Goal: Communication & Community: Answer question/provide support

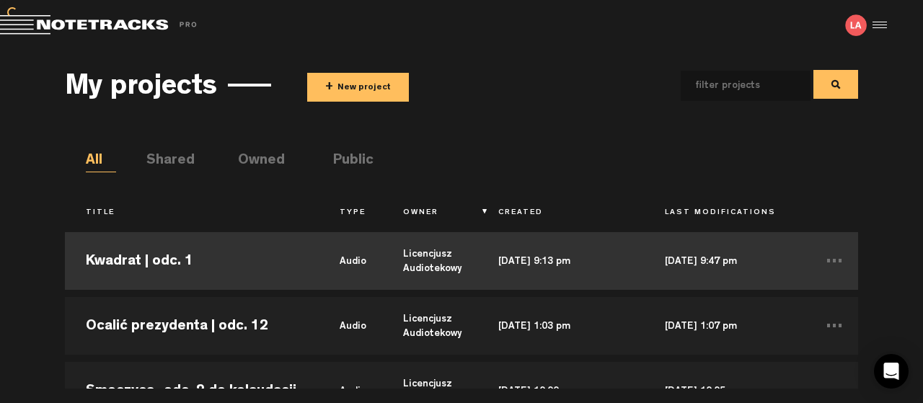
click at [105, 257] on td "Kwadrat | odc. 1" at bounding box center [192, 261] width 254 height 65
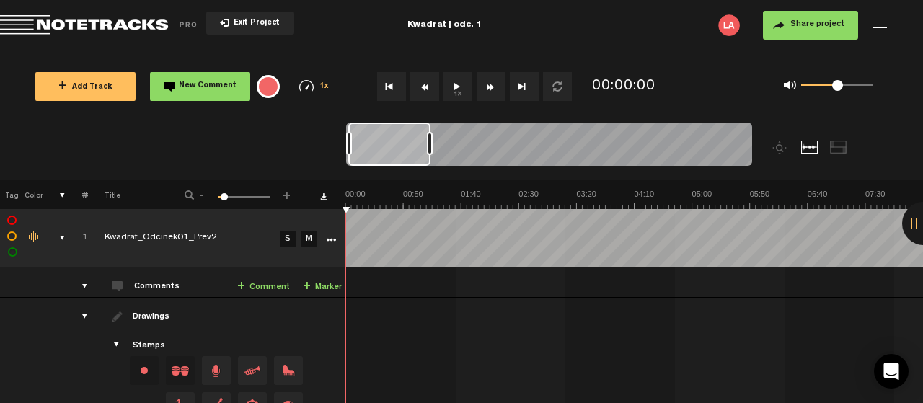
click at [452, 86] on button "1x" at bounding box center [457, 86] width 29 height 29
drag, startPoint x: 831, startPoint y: 83, endPoint x: 885, endPoint y: 84, distance: 54.1
click at [885, 84] on div "0 1 1" at bounding box center [828, 86] width 118 height 20
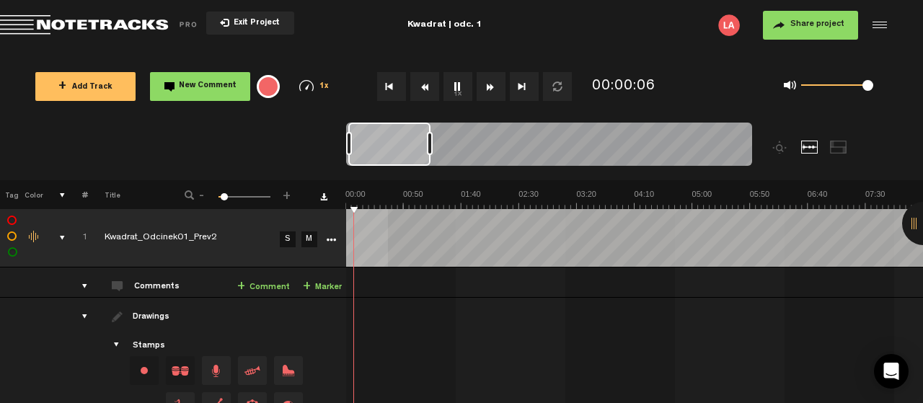
click at [344, 207] on div "+ New drawing Tag Color # Title - 1 100 5 + 1 Kwadrat_Odcinek01_Prev2 S M Expor…" at bounding box center [461, 326] width 923 height 293
drag, startPoint x: 355, startPoint y: 206, endPoint x: 343, endPoint y: 206, distance: 12.3
click at [343, 206] on tr "Tag Color # Title - 1 100 5 +" at bounding box center [461, 194] width 923 height 29
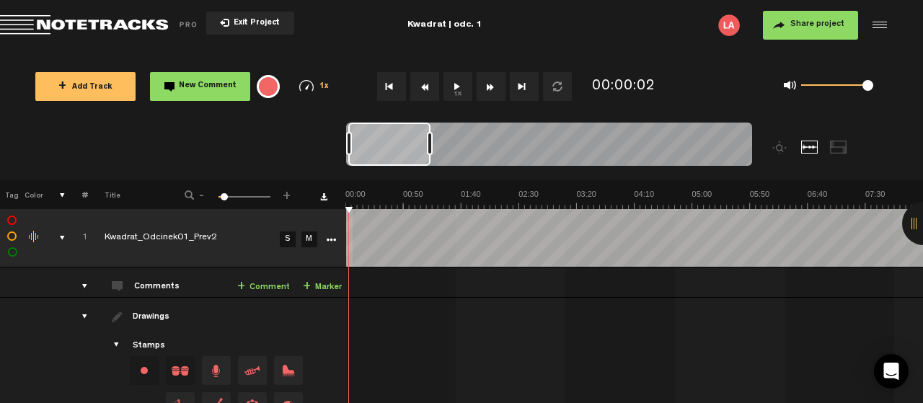
click at [457, 81] on button "1x" at bounding box center [457, 86] width 29 height 29
click at [377, 90] on nt-audio-media-controls "1x" at bounding box center [467, 86] width 213 height 29
click at [384, 87] on button "Go to beginning" at bounding box center [391, 86] width 29 height 29
click at [464, 84] on button "1x" at bounding box center [457, 86] width 29 height 29
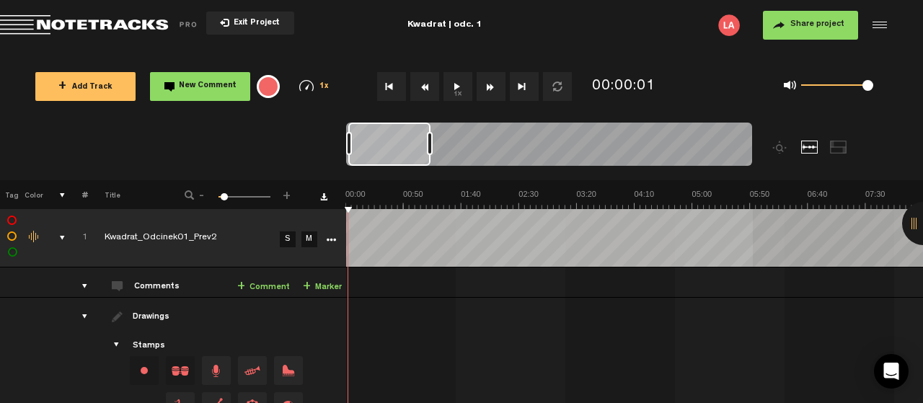
click at [459, 88] on button "1x" at bounding box center [457, 86] width 29 height 29
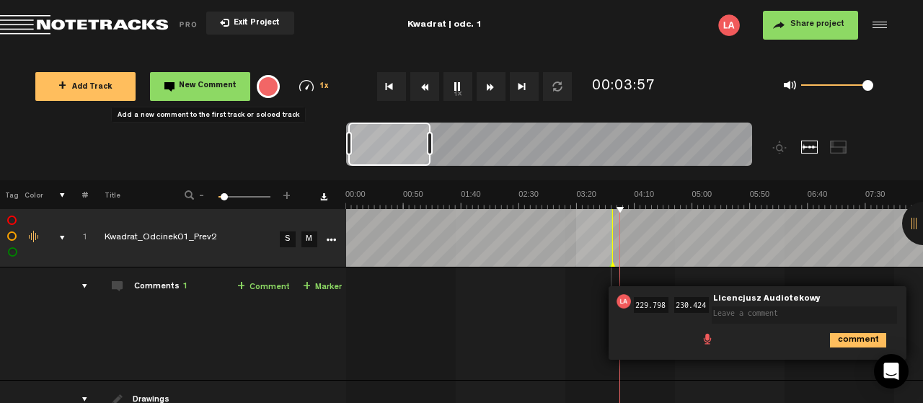
click at [204, 88] on span "New Comment" at bounding box center [208, 86] width 58 height 8
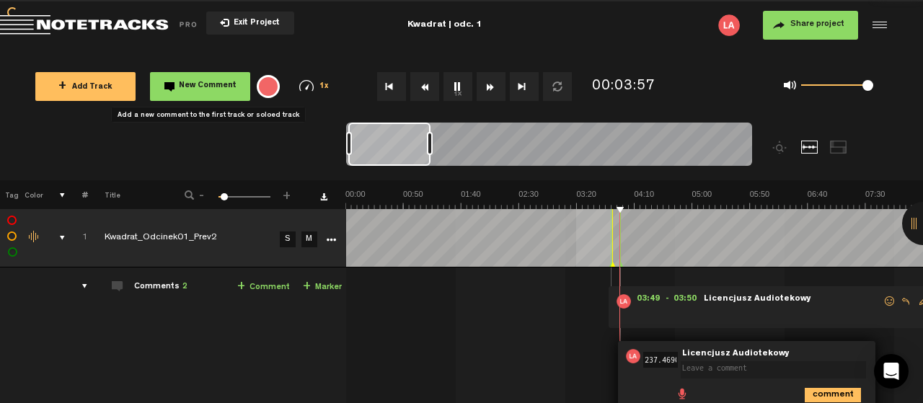
scroll to position [0, 46]
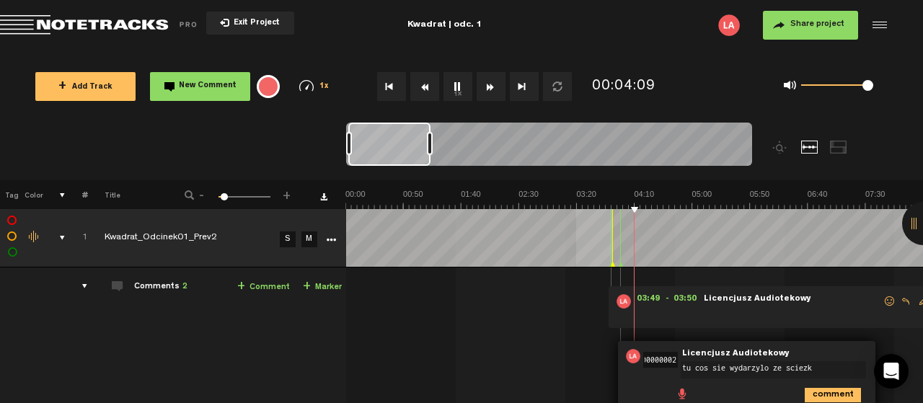
type textarea "tu cos sie wydarzylo ze sciezka"
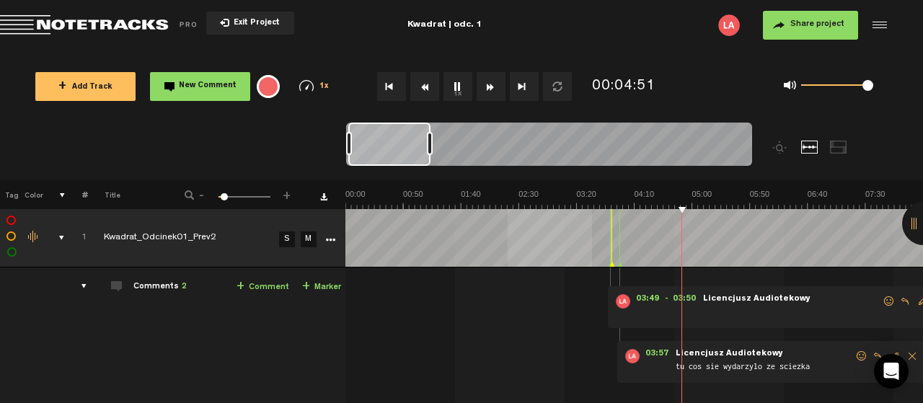
click at [198, 86] on span "New Comment" at bounding box center [208, 86] width 58 height 8
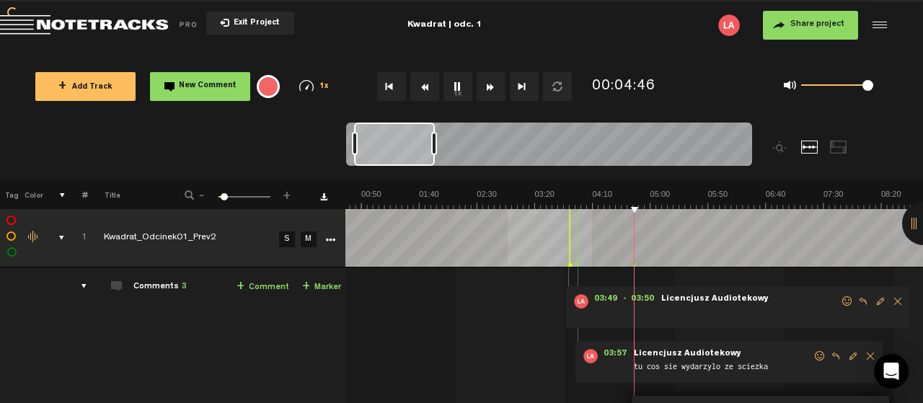
scroll to position [0, 46]
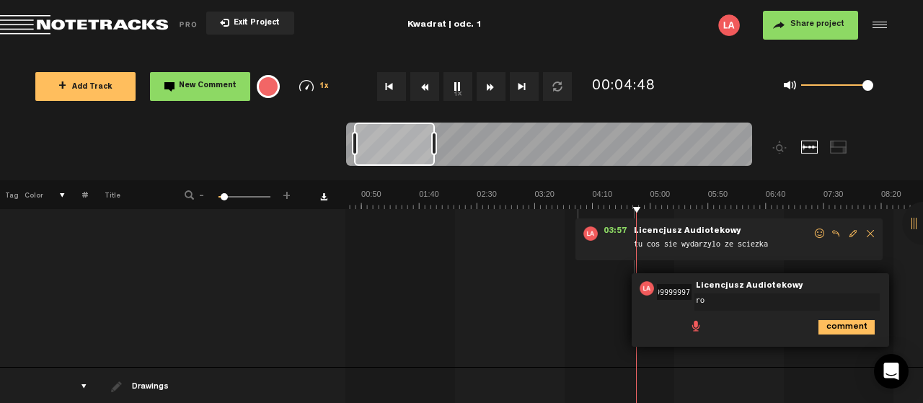
type textarea "r"
type textarea "to sa jej mysli? brzmi, jak blad."
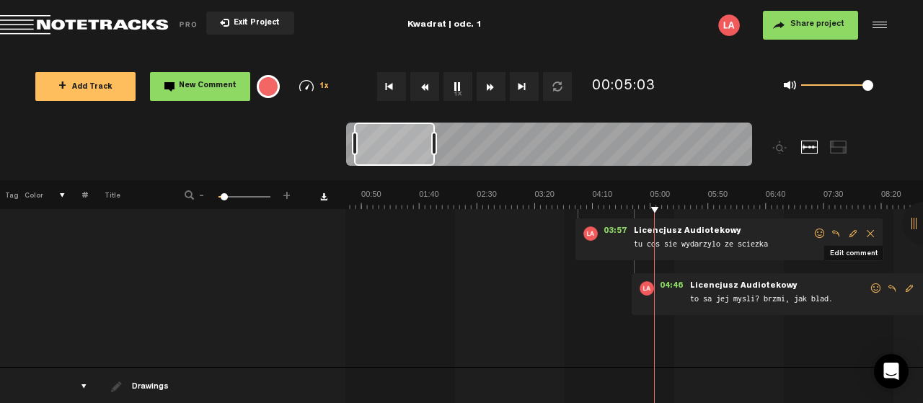
click at [854, 233] on span "Edit comment" at bounding box center [852, 234] width 17 height 10
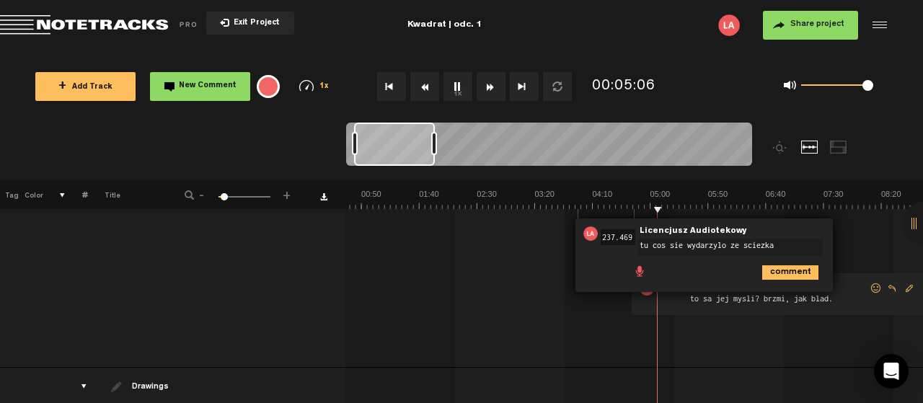
drag, startPoint x: 779, startPoint y: 244, endPoint x: 635, endPoint y: 243, distance: 144.2
click at [638, 243] on textarea "tu cos sie wydarzylo ze sciezka" at bounding box center [730, 247] width 185 height 17
type textarea "to sa jej mysli? brzmi, jak blad."
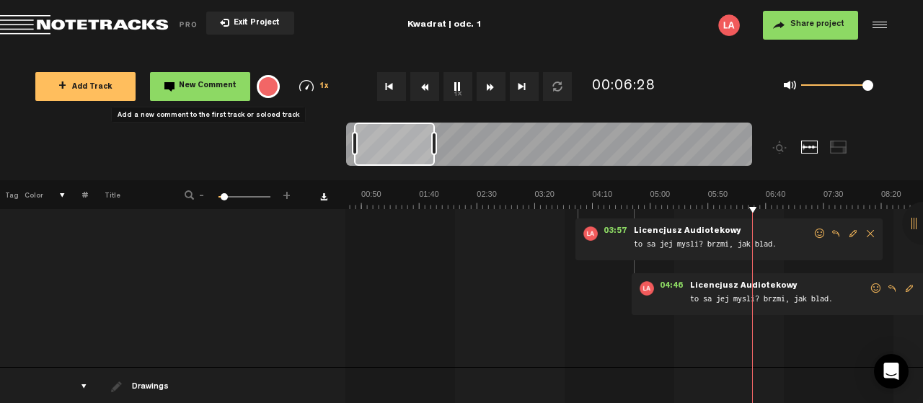
click at [207, 82] on span "New Comment" at bounding box center [208, 86] width 58 height 8
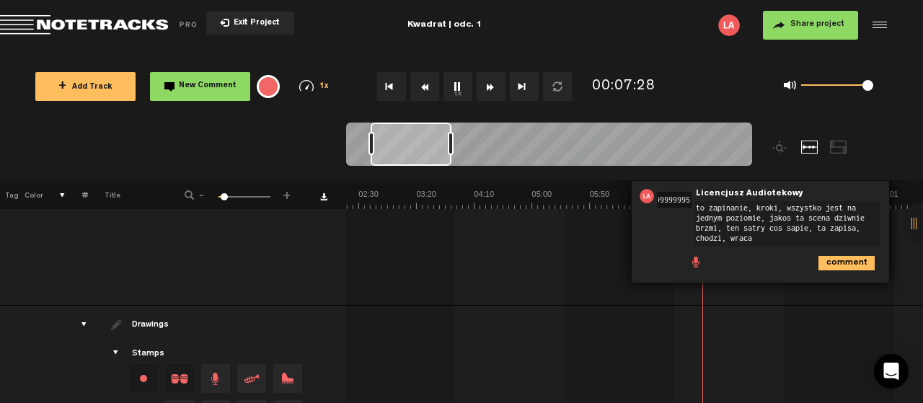
scroll to position [278, 1]
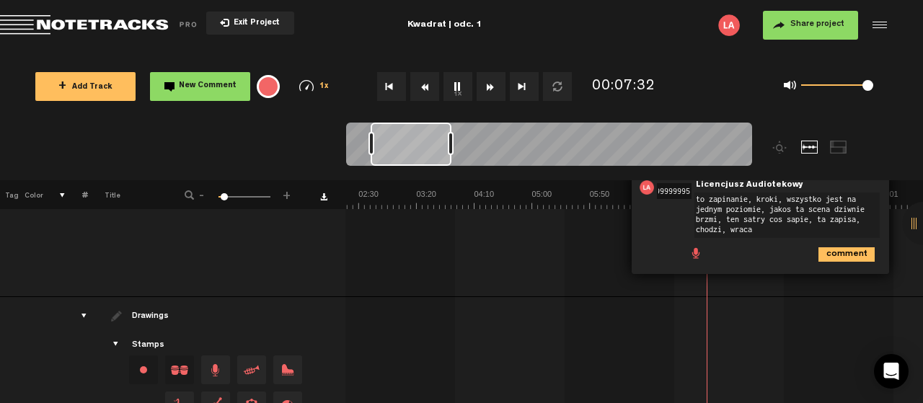
click at [752, 218] on textarea "to zapinanie, kroki, wszystko jest na jednym poziomie, jakos ta scena dziwnie b…" at bounding box center [786, 215] width 185 height 45
click at [844, 218] on textarea "to zapinanie, kroki, wszystko jest na jednym poziomie, jakos ta scena dziwnie b…" at bounding box center [781, 213] width 185 height 45
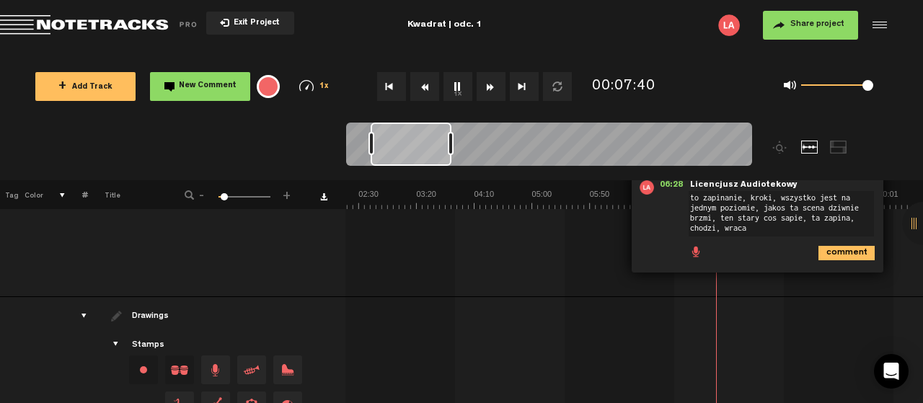
click at [774, 231] on textarea "to zapinanie, kroki, wszystko jest na jednym poziomie, jakos ta scena dziwnie b…" at bounding box center [781, 213] width 185 height 45
type textarea "to zapinanie, kroki, wszystko jest na jednym poziomie, jakos ta scena dziwnie b…"
click at [854, 249] on icon "comment" at bounding box center [846, 253] width 56 height 14
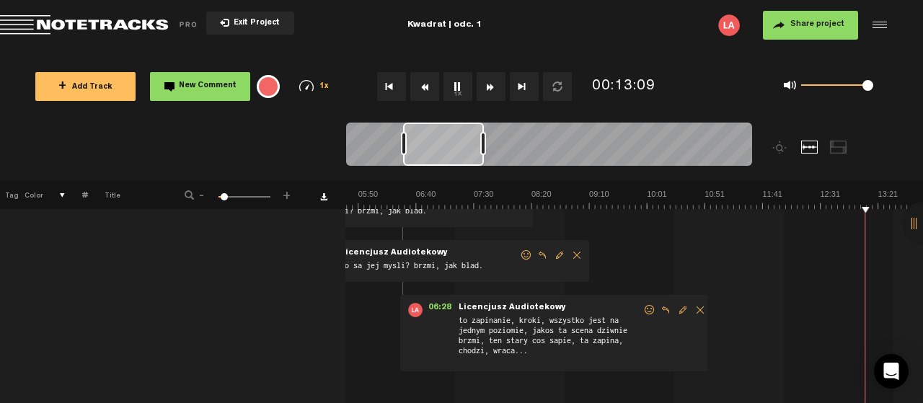
scroll to position [0, 622]
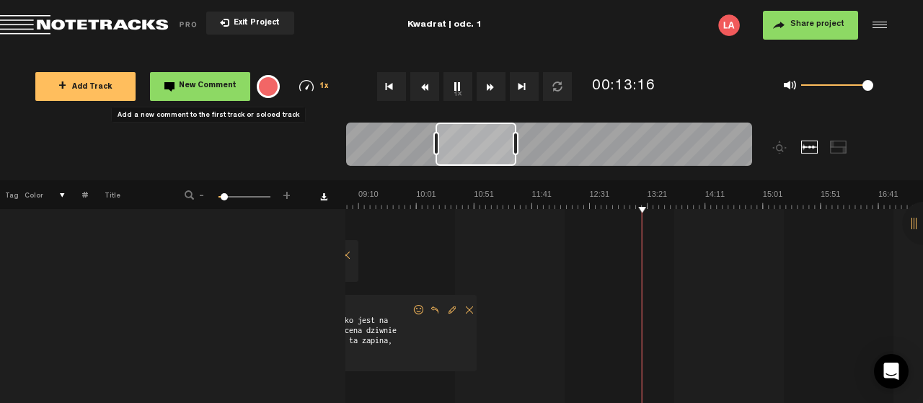
click at [214, 86] on span "New Comment" at bounding box center [208, 86] width 58 height 8
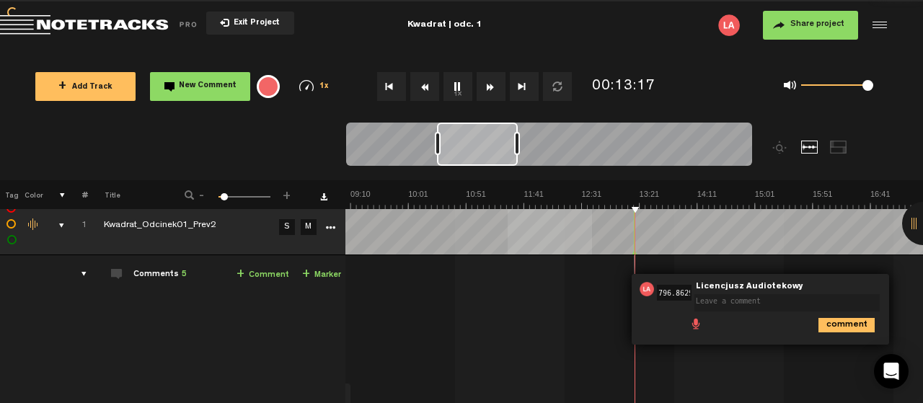
scroll to position [0, 42]
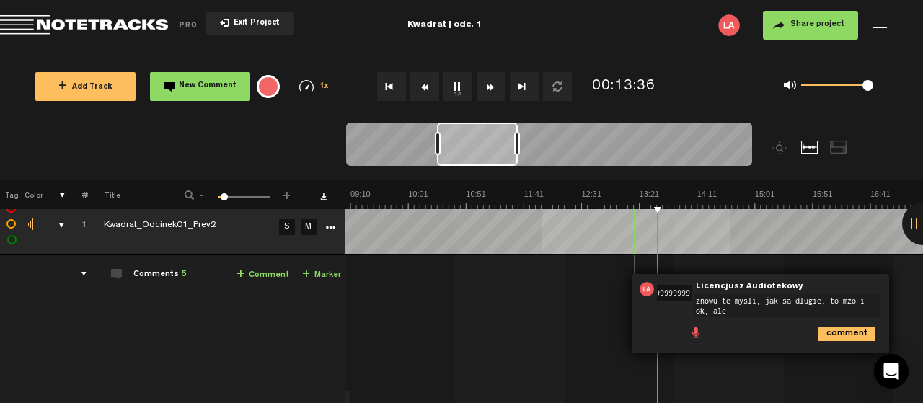
click at [846, 299] on textarea "znowu te mysli, jak sa dlugie, to mzo i ok, ale" at bounding box center [786, 305] width 185 height 23
click at [735, 309] on textarea "znowu te mysli, jak sa dlugie, to moze i ok, ale" at bounding box center [781, 304] width 185 height 23
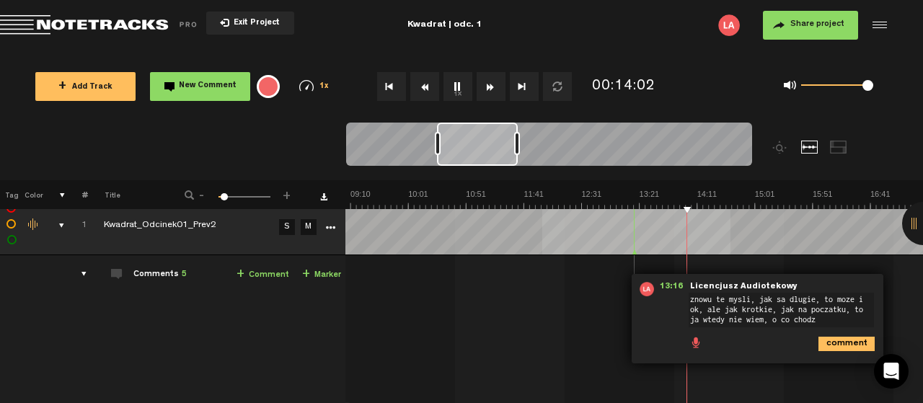
type textarea "znowu te mysli, jak sa dlugie, to moze i ok, ale jak krotkie, jak na poczatku, …"
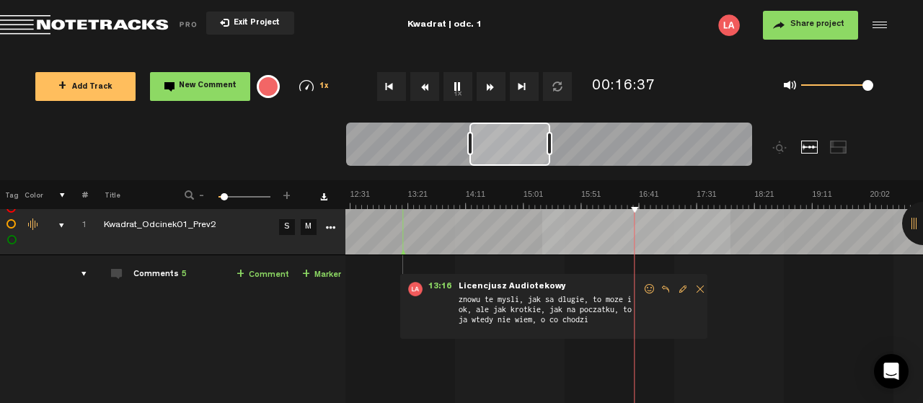
scroll to position [0, 861]
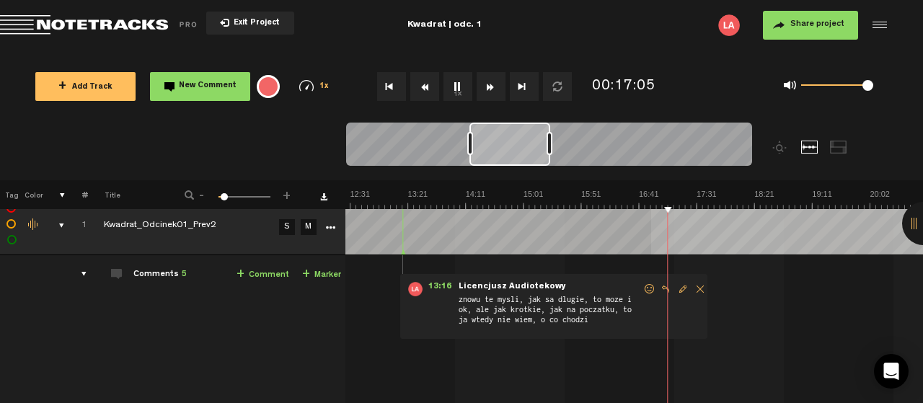
click at [653, 208] on img at bounding box center [928, 199] width 2888 height 20
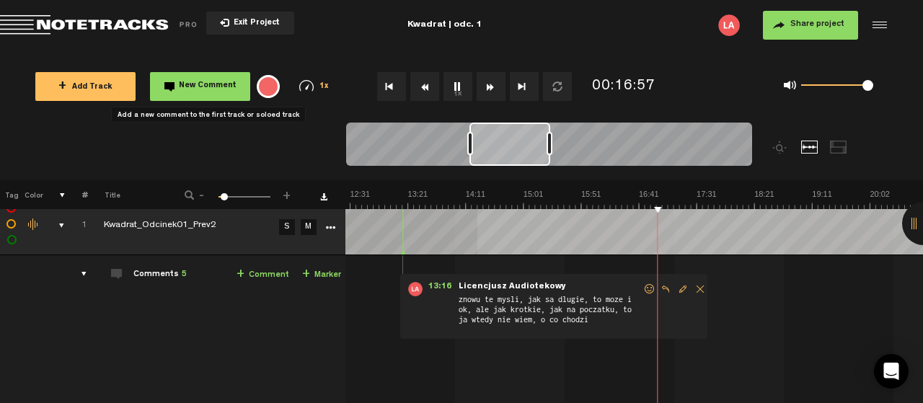
click at [193, 84] on span "New Comment" at bounding box center [208, 86] width 58 height 8
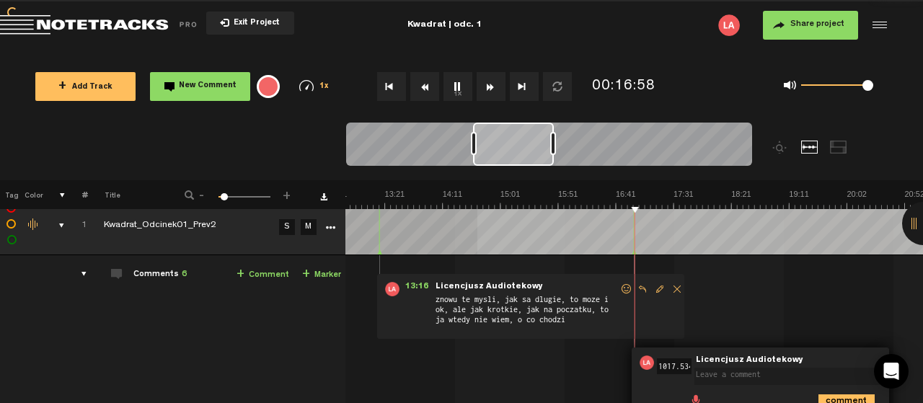
scroll to position [0, 3]
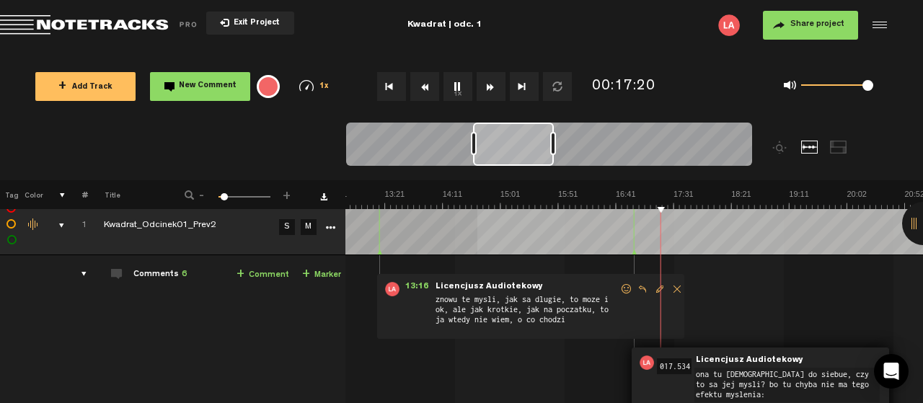
type textarea "ona tu [DEMOGRAPHIC_DATA] do siebue, czy to sa jej mysli? bo tu chyba nie ma te…"
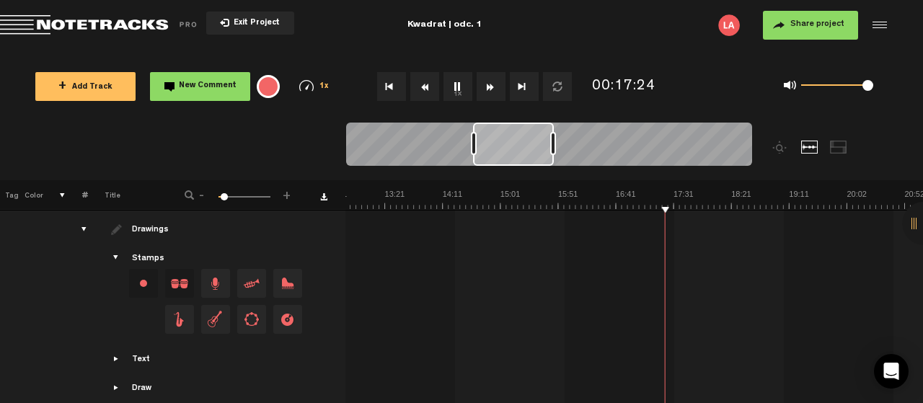
scroll to position [0, 1]
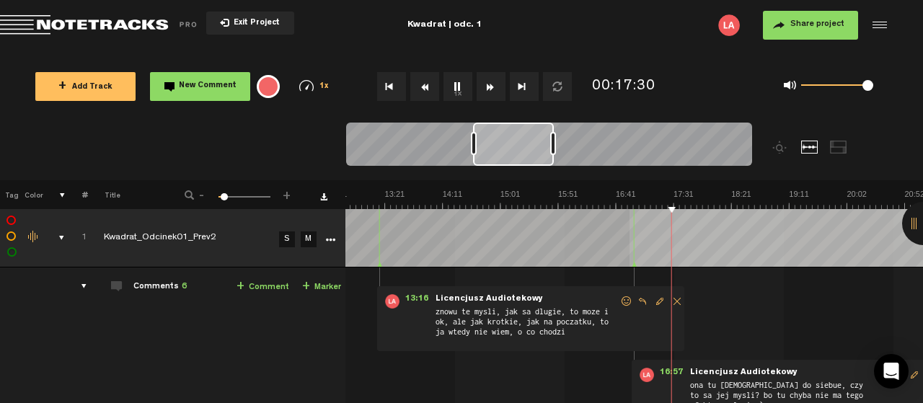
click at [693, 206] on img at bounding box center [905, 199] width 2888 height 20
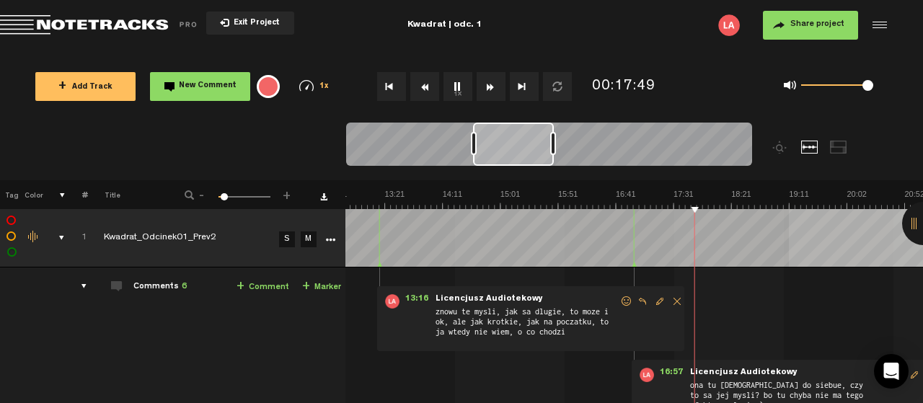
click at [710, 205] on img at bounding box center [905, 199] width 2888 height 20
click at [705, 206] on img at bounding box center [905, 199] width 2888 height 20
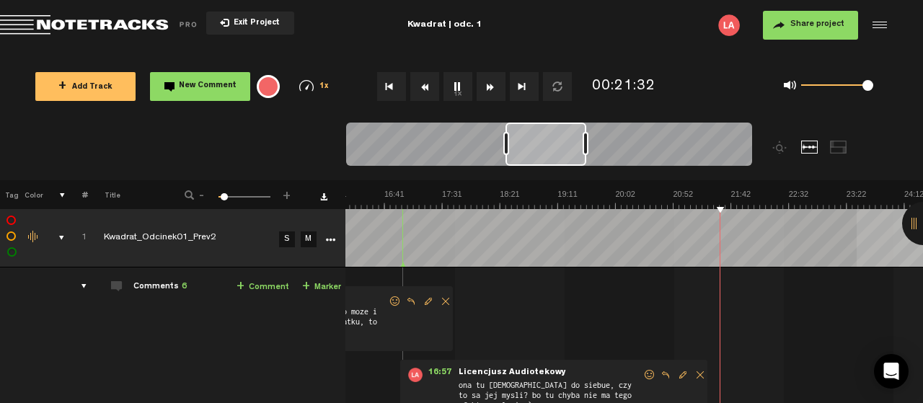
click at [454, 85] on button "1x" at bounding box center [457, 86] width 29 height 29
click at [459, 95] on button "1x" at bounding box center [457, 86] width 29 height 29
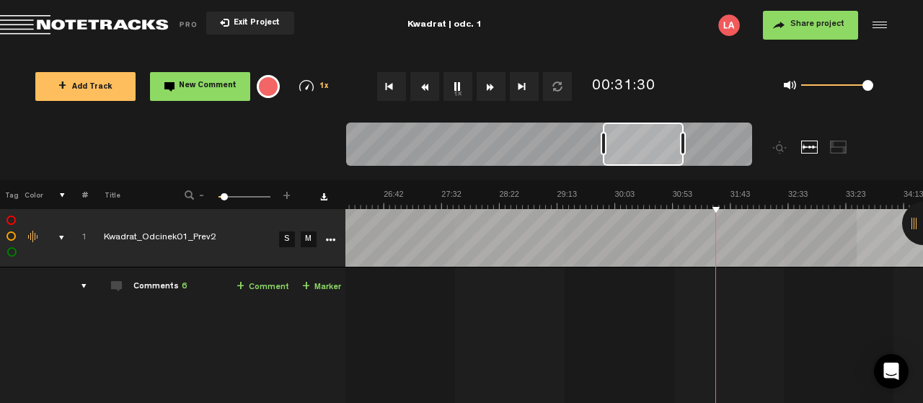
scroll to position [0, 1810]
click at [455, 84] on button "1x" at bounding box center [457, 86] width 29 height 29
